Goal: Find specific page/section: Find specific page/section

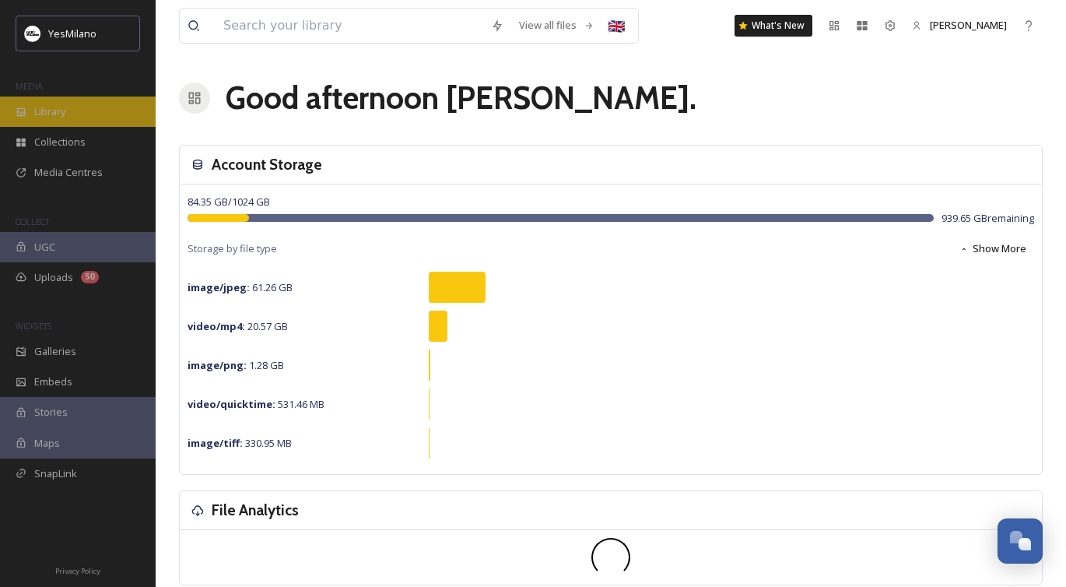
click at [79, 113] on div "Library" at bounding box center [78, 112] width 156 height 30
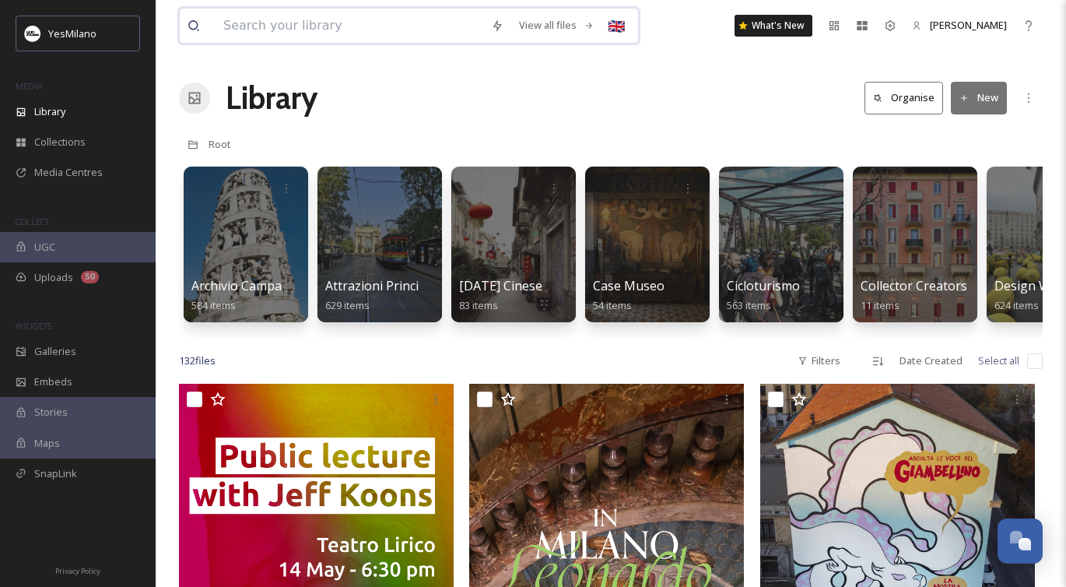
click at [368, 19] on input at bounding box center [350, 26] width 268 height 34
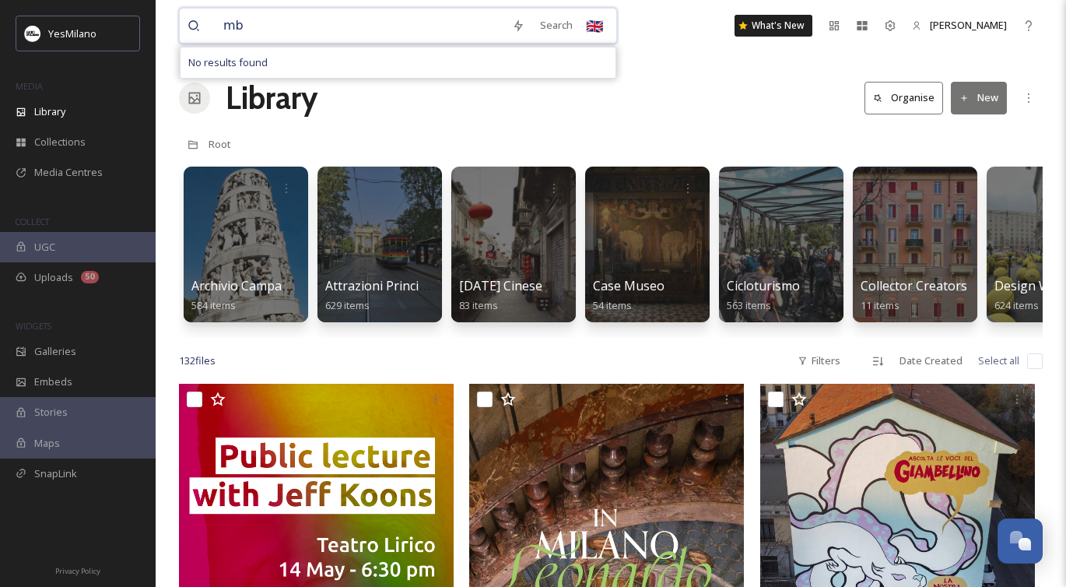
type input "mbw"
click at [237, 27] on span "mbw" at bounding box center [235, 25] width 38 height 23
drag, startPoint x: 262, startPoint y: 27, endPoint x: 181, endPoint y: 27, distance: 81.7
click at [181, 27] on div "mbw Search No results found 🇬🇧" at bounding box center [412, 26] width 467 height 36
type input "m"
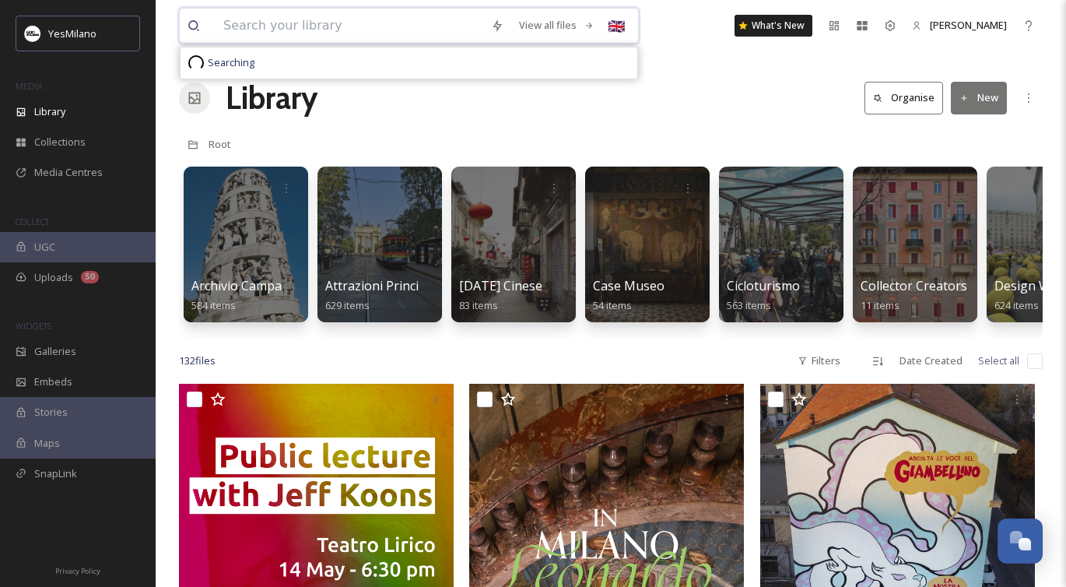
type input "n"
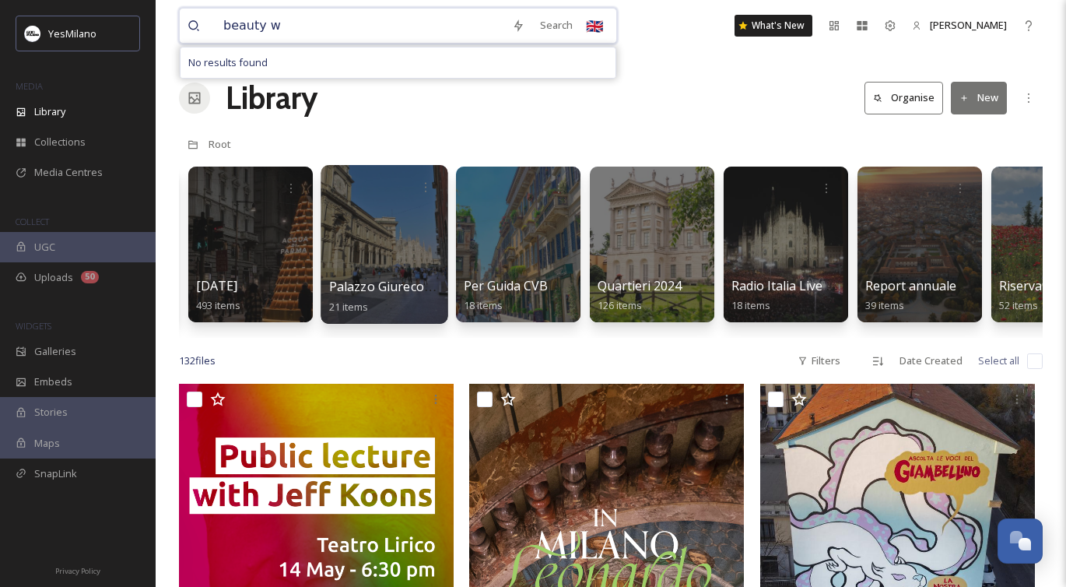
scroll to position [0, 2663]
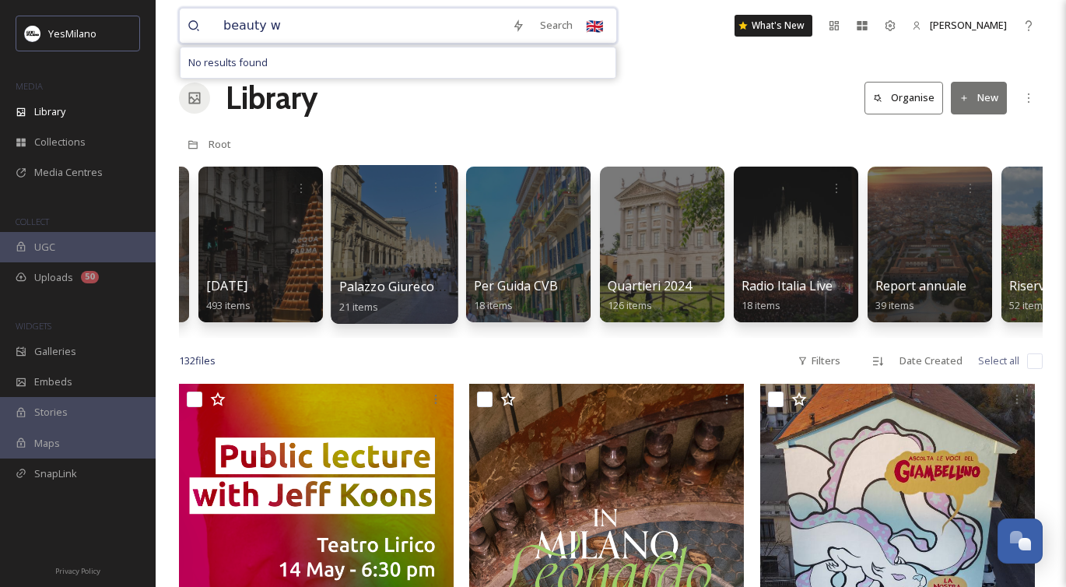
type input "beauty w"
click at [424, 252] on div at bounding box center [394, 244] width 127 height 159
